Goal: Task Accomplishment & Management: Manage account settings

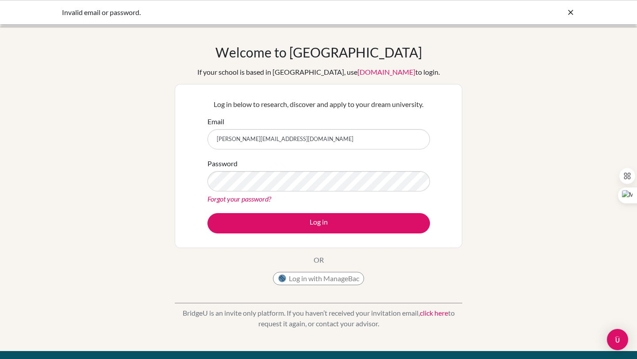
click at [349, 138] on input "alejandro.arabia@colegiobolivar.org" at bounding box center [318, 139] width 223 height 20
click at [250, 201] on link "Forgot your password?" at bounding box center [239, 199] width 64 height 8
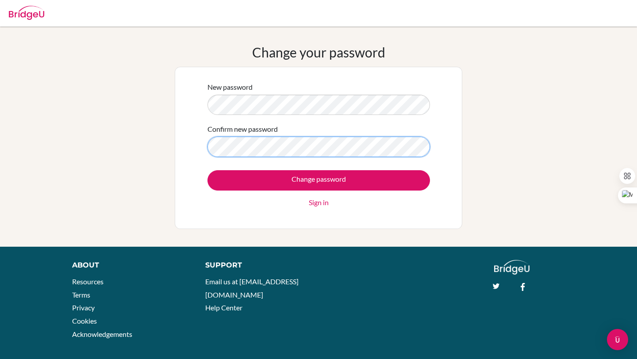
click at [207, 170] on input "Change password" at bounding box center [318, 180] width 223 height 20
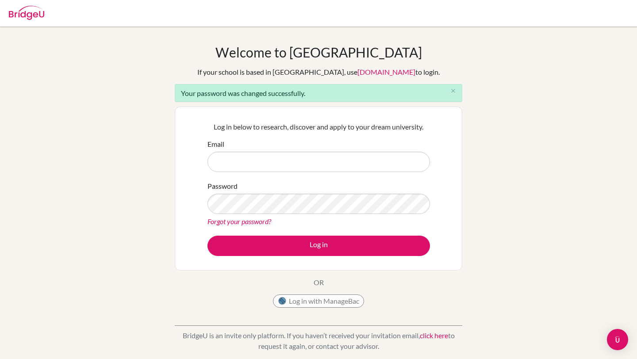
click at [256, 169] on input "Email" at bounding box center [318, 162] width 223 height 20
type input "[PERSON_NAME][EMAIL_ADDRESS][DOMAIN_NAME]"
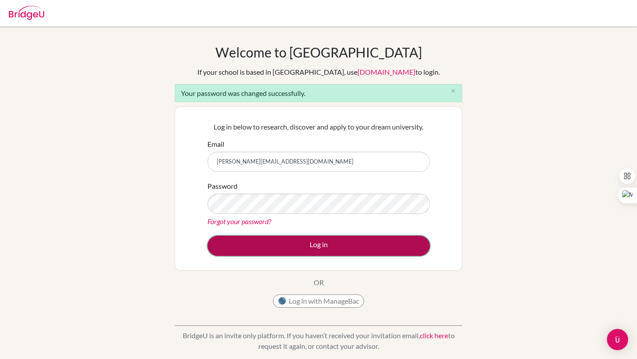
click at [286, 250] on button "Log in" at bounding box center [318, 246] width 223 height 20
